Goal: Task Accomplishment & Management: Complete application form

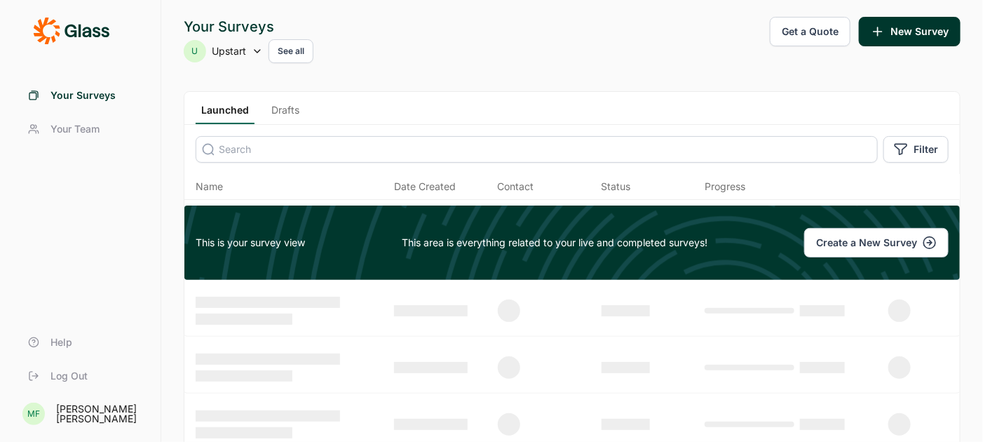
click at [287, 111] on link "Drafts" at bounding box center [285, 113] width 39 height 21
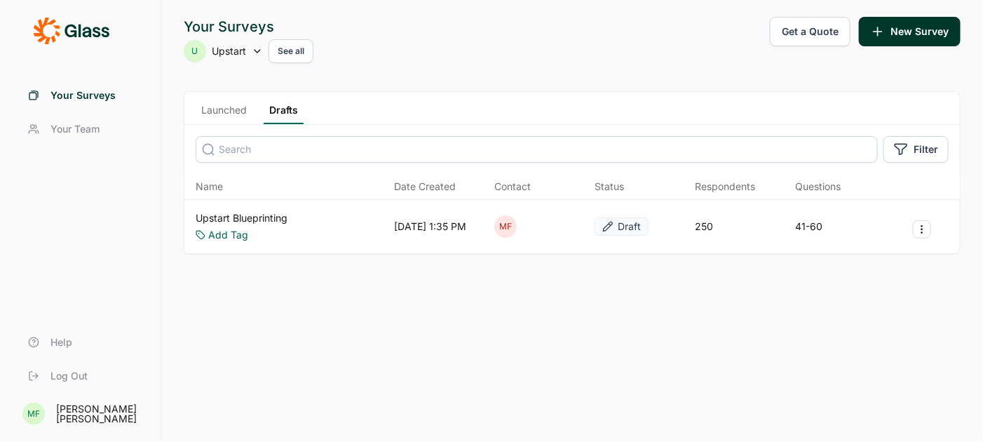
click at [271, 216] on link "Upstart Blueprinting" at bounding box center [242, 218] width 92 height 14
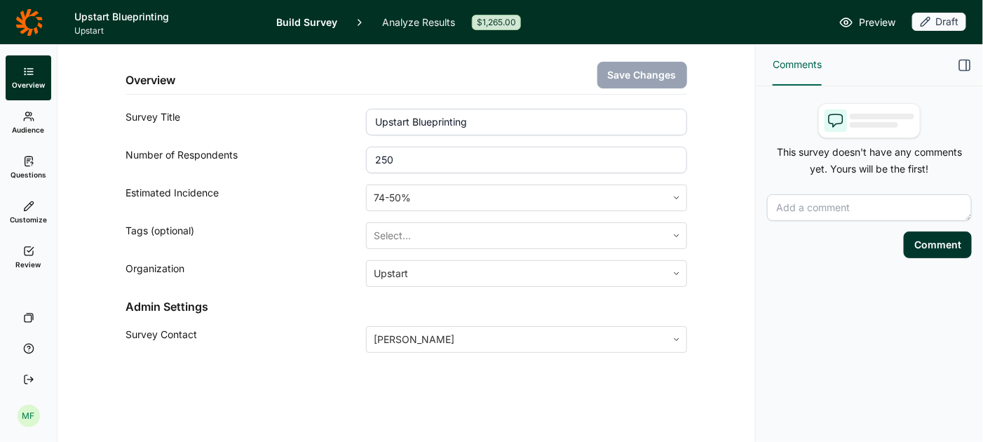
click at [31, 125] on span "Audience" at bounding box center [29, 130] width 32 height 10
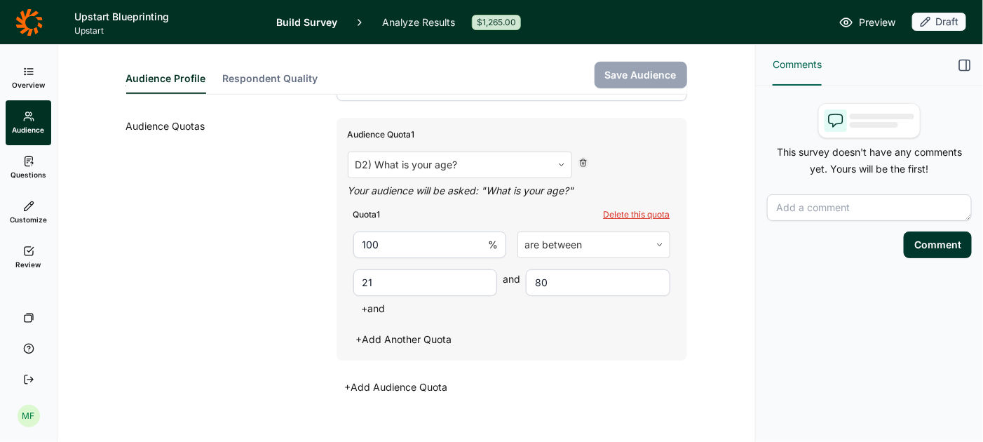
scroll to position [400, 0]
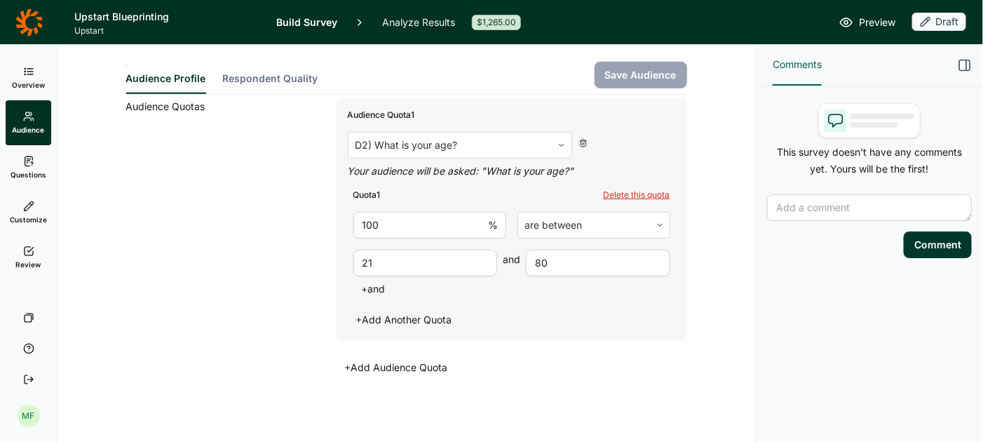
click at [29, 168] on link "Questions" at bounding box center [29, 167] width 46 height 45
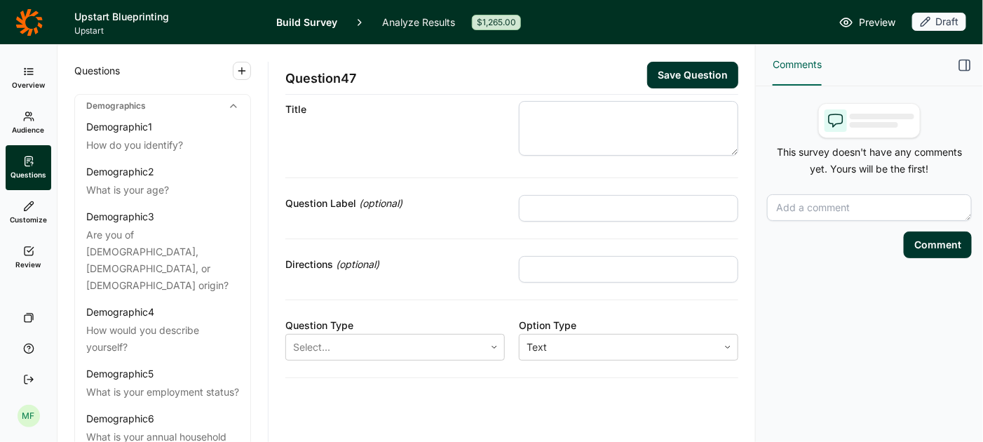
click at [28, 213] on link "Customize" at bounding box center [29, 212] width 46 height 45
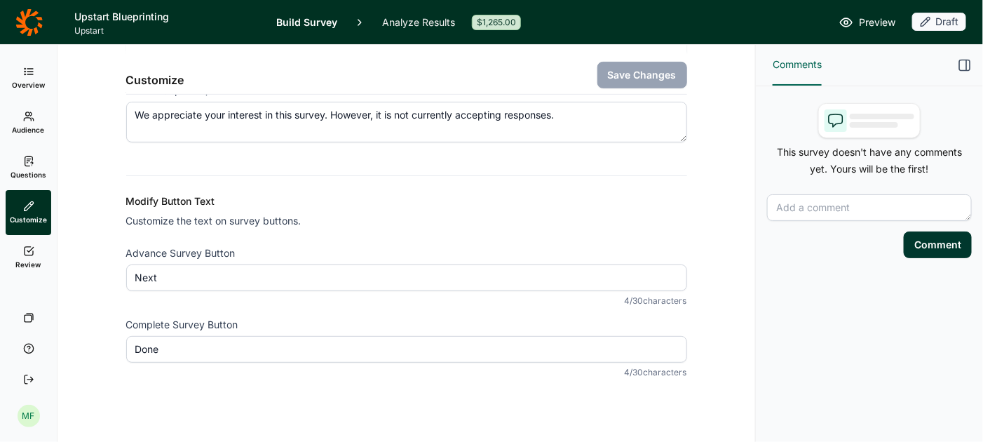
click at [29, 255] on use at bounding box center [29, 251] width 9 height 8
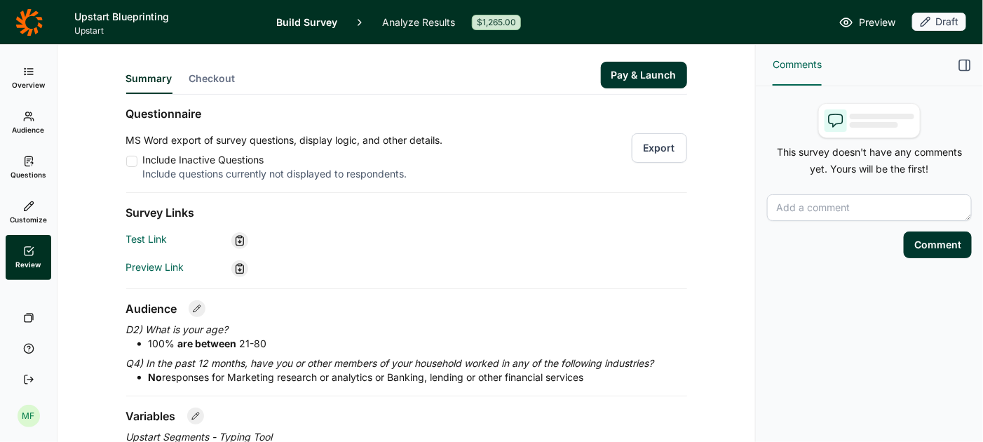
scroll to position [131, 0]
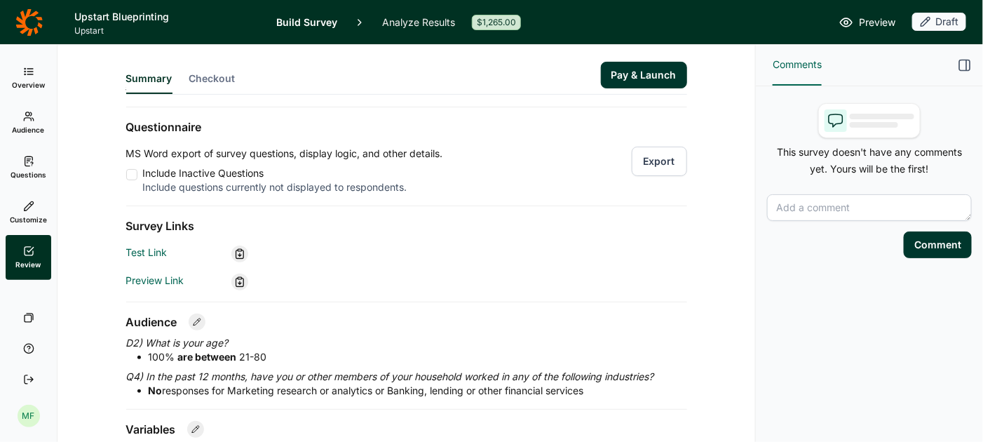
click at [26, 168] on link "Questions" at bounding box center [29, 167] width 46 height 45
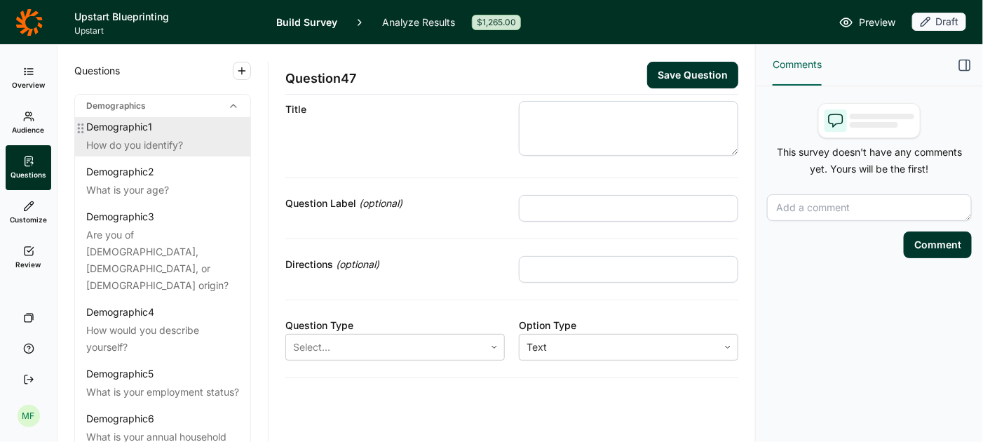
click at [156, 142] on div "How do you identify?" at bounding box center [162, 145] width 153 height 17
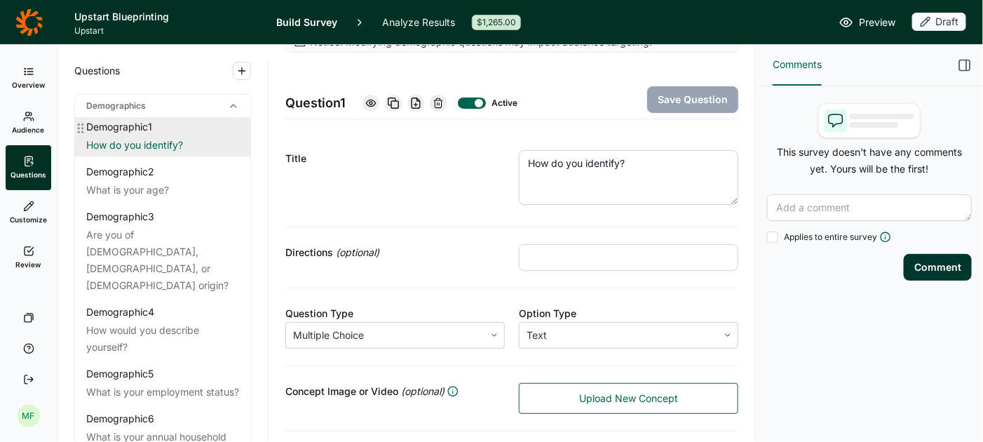
scroll to position [142, 0]
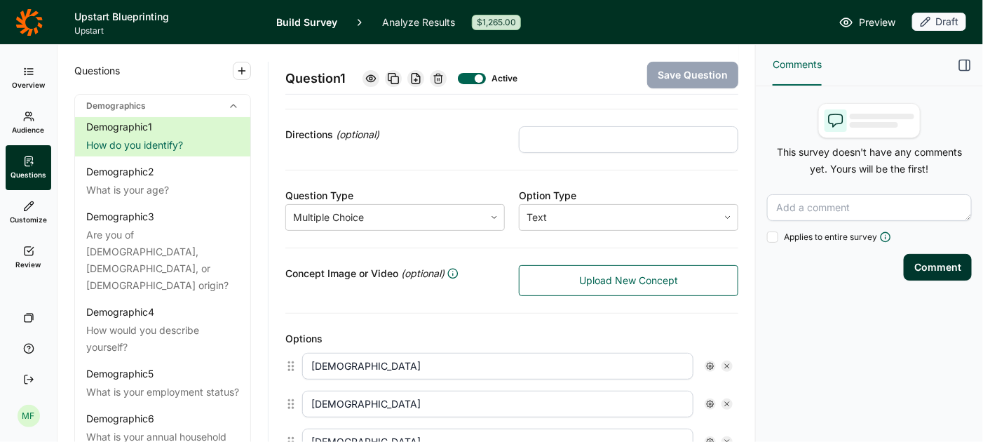
click at [29, 114] on icon at bounding box center [28, 116] width 11 height 11
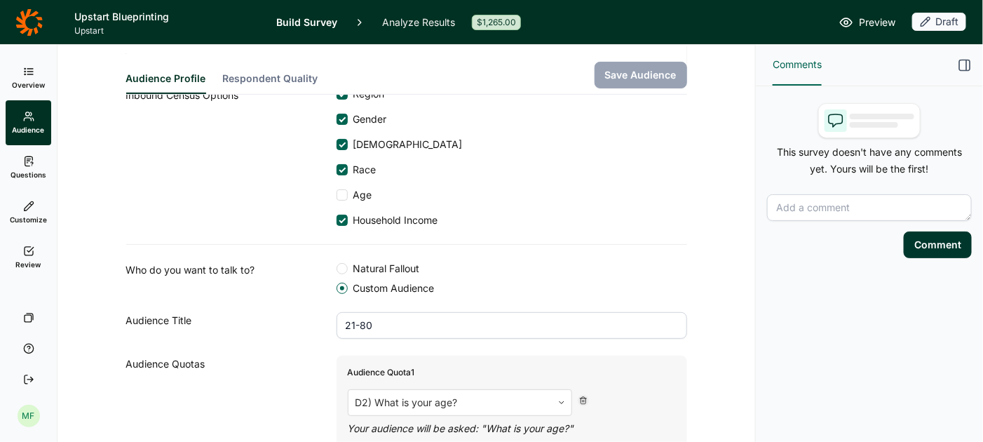
scroll to position [131, 0]
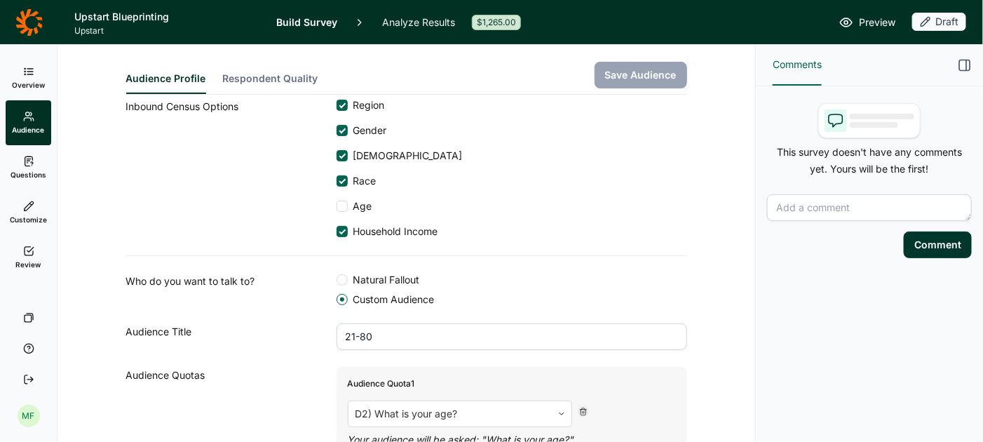
click at [25, 167] on link "Questions" at bounding box center [29, 167] width 46 height 45
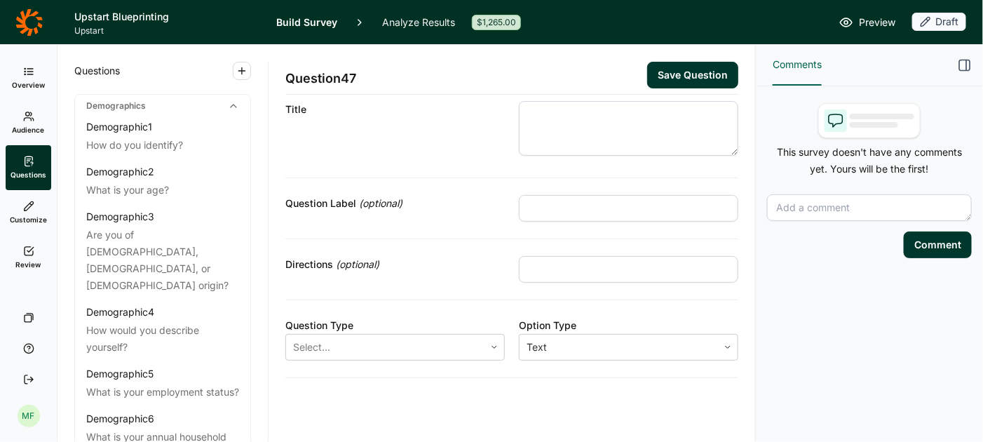
click at [871, 22] on span "Preview" at bounding box center [877, 22] width 36 height 17
click at [36, 260] on span "Review" at bounding box center [28, 265] width 25 height 10
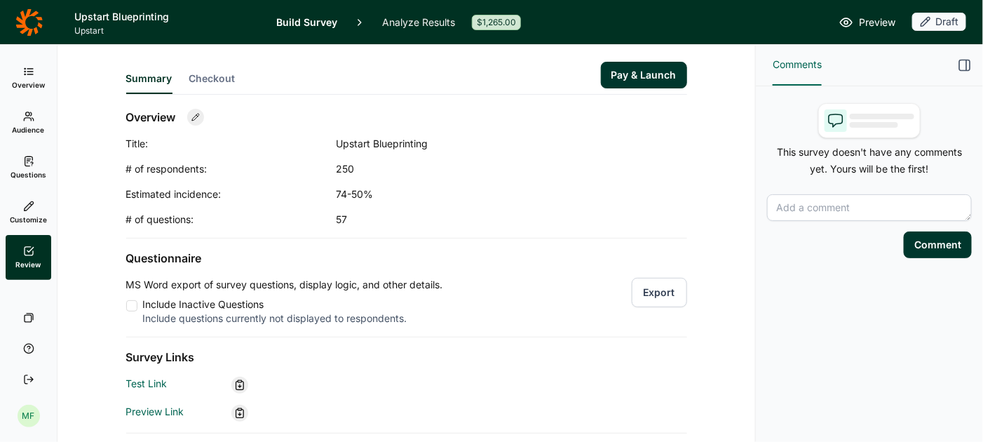
click at [643, 73] on button "Pay & Launch" at bounding box center [644, 75] width 86 height 27
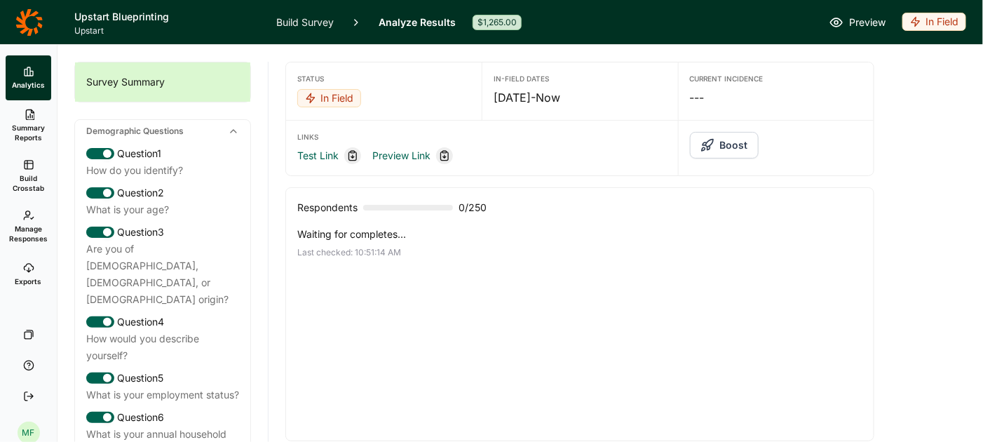
click at [318, 22] on link "Build Survey" at bounding box center [305, 22] width 58 height 44
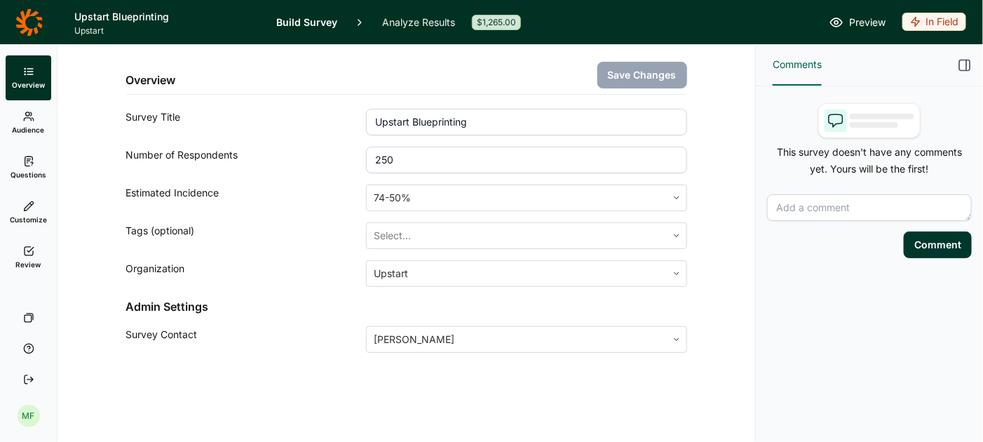
click at [403, 26] on link "Analyze Results" at bounding box center [418, 22] width 73 height 44
